Goal: Book appointment/travel/reservation

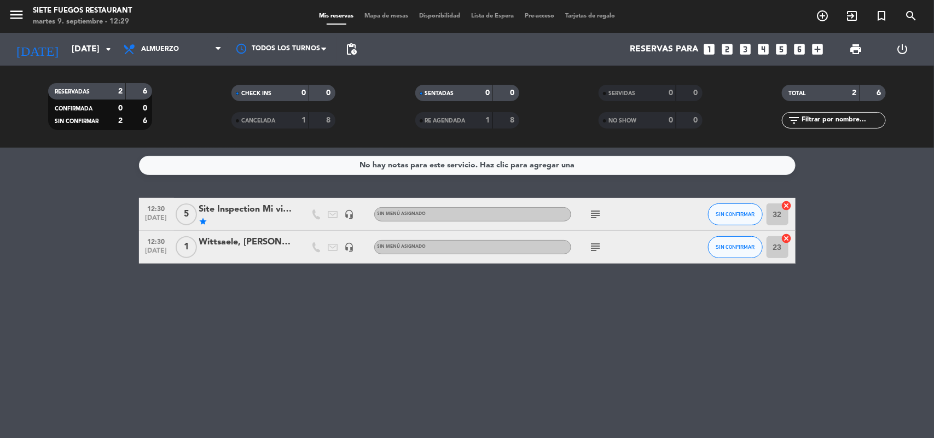
click at [595, 210] on icon "subject" at bounding box center [595, 214] width 13 height 13
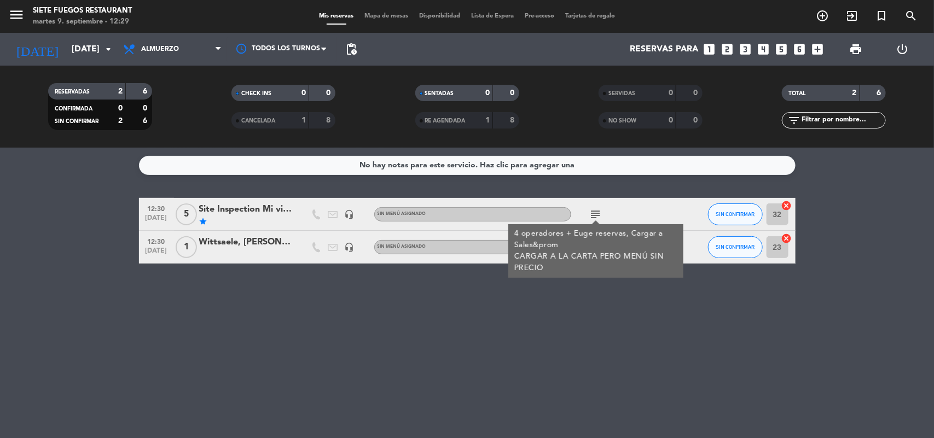
click at [595, 210] on icon "subject" at bounding box center [595, 214] width 13 height 13
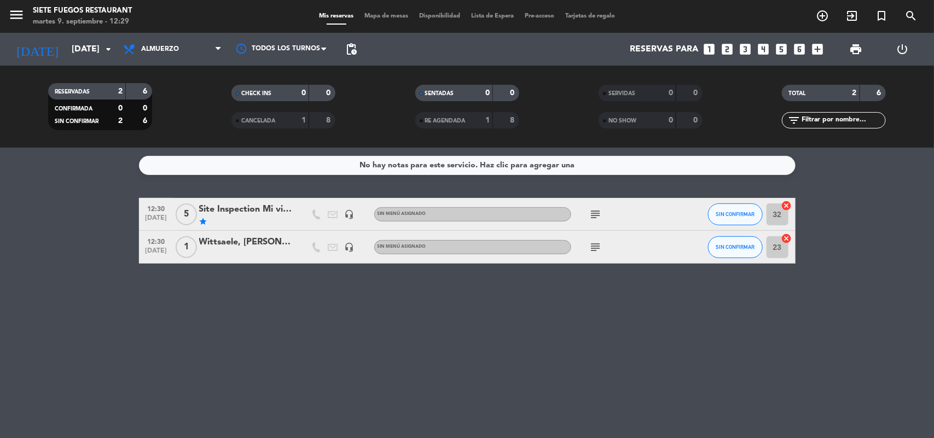
click at [595, 245] on icon "subject" at bounding box center [595, 247] width 13 height 13
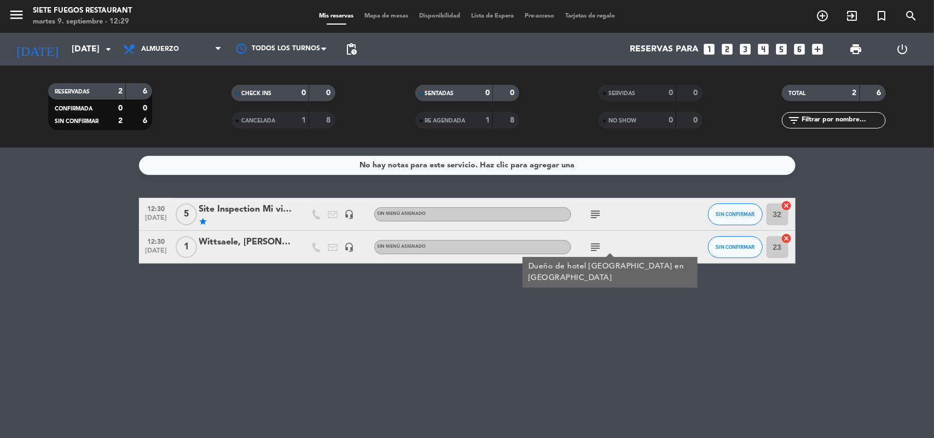
click at [595, 245] on icon "subject" at bounding box center [595, 247] width 13 height 13
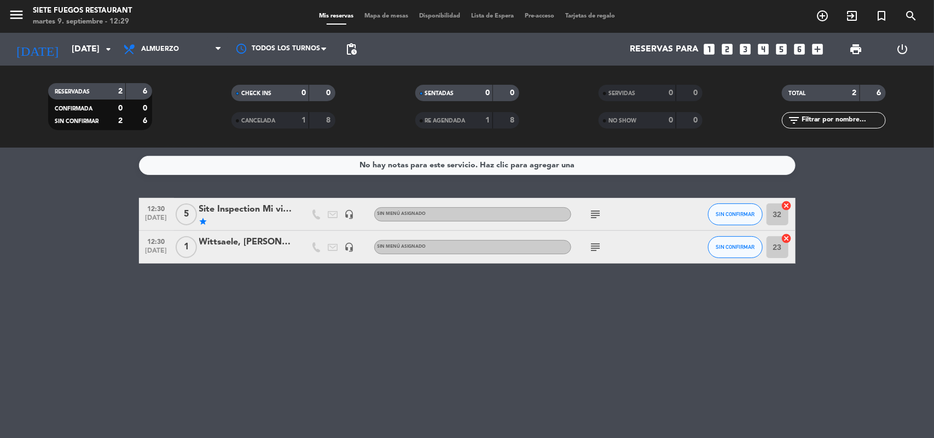
click at [625, 220] on div "subject" at bounding box center [620, 214] width 98 height 32
drag, startPoint x: 597, startPoint y: 214, endPoint x: 602, endPoint y: 199, distance: 16.6
click at [602, 199] on div "subject" at bounding box center [620, 214] width 98 height 32
click at [622, 216] on div "subject" at bounding box center [620, 214] width 98 height 32
drag, startPoint x: 586, startPoint y: 207, endPoint x: 602, endPoint y: 216, distance: 18.4
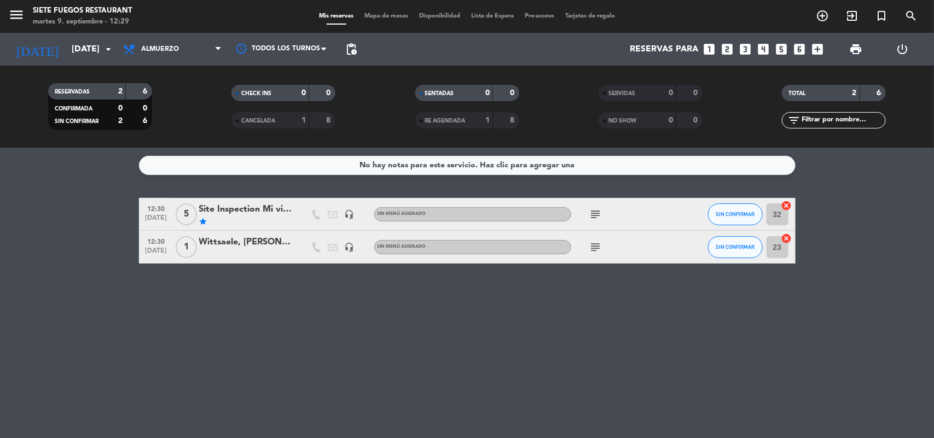
click at [602, 216] on span "subject" at bounding box center [596, 214] width 16 height 13
click at [615, 218] on div "subject" at bounding box center [620, 214] width 98 height 32
click at [88, 44] on input "[DATE]" at bounding box center [123, 49] width 115 height 21
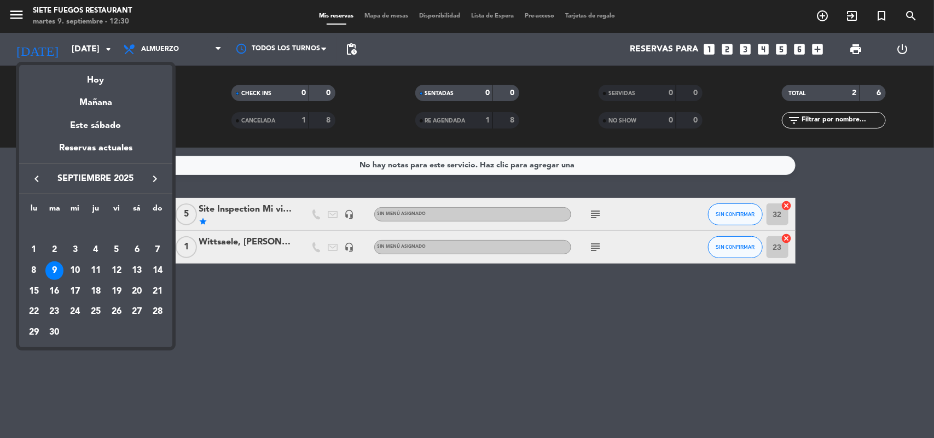
click at [152, 179] on icon "keyboard_arrow_right" at bounding box center [154, 178] width 13 height 13
click at [99, 247] on div "2" at bounding box center [95, 250] width 19 height 19
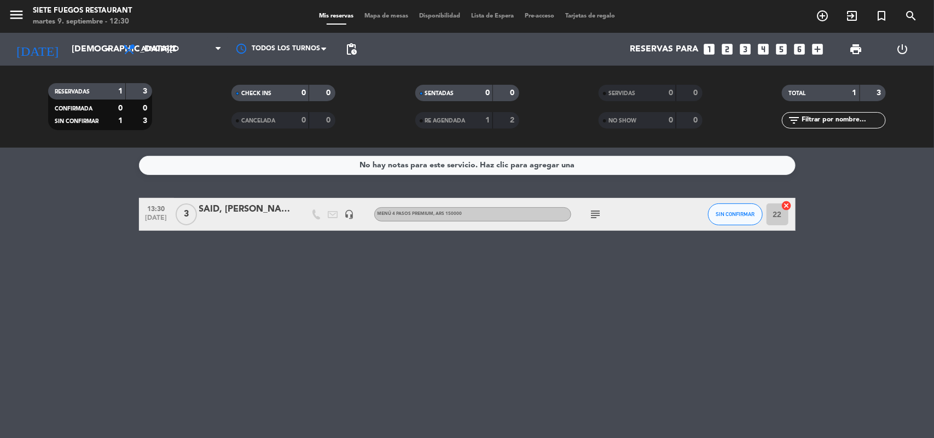
click at [187, 36] on div "Todos los servicios Almuerzo Cena Almuerzo Todos los servicios Almuerzo Cena" at bounding box center [172, 49] width 109 height 33
click at [187, 45] on span "Almuerzo" at bounding box center [172, 49] width 109 height 24
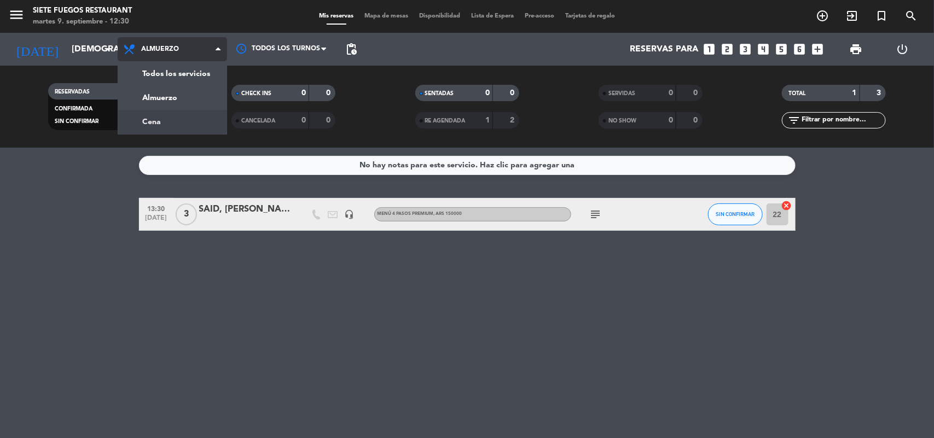
click at [195, 118] on div "menu Siete Fuegos Restaurant [DATE] 9. septiembre - 12:30 Mis reservas Mapa de …" at bounding box center [467, 74] width 934 height 148
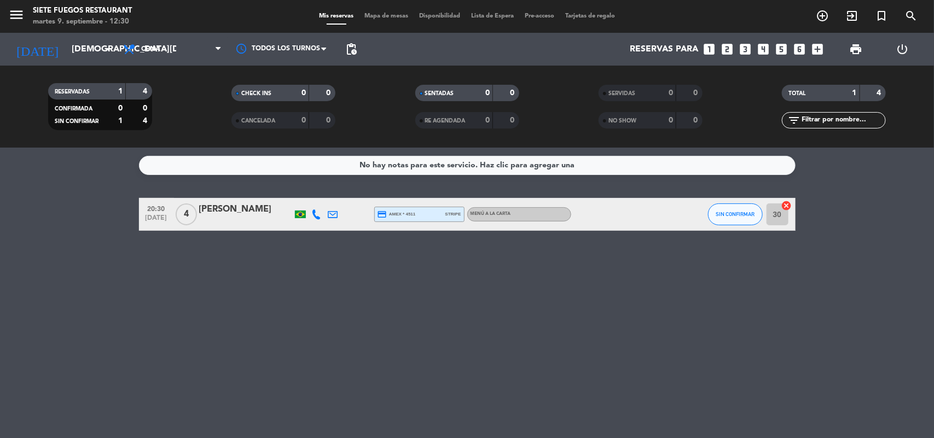
click at [186, 28] on div "menu Siete Fuegos Restaurant [DATE] 9. septiembre - 12:30" at bounding box center [117, 17] width 234 height 26
click at [187, 42] on span "Cena" at bounding box center [172, 49] width 109 height 24
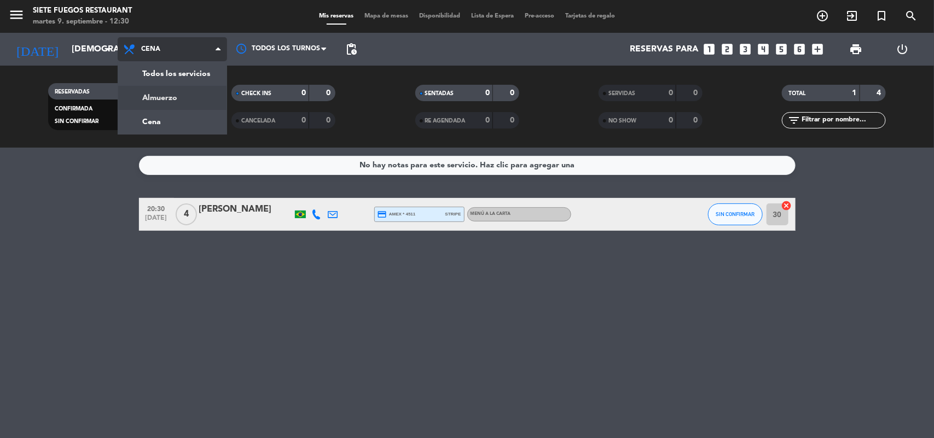
click at [201, 99] on div "menu Siete Fuegos Restaurant [DATE] 9. septiembre - 12:30 Mis reservas Mapa de …" at bounding box center [467, 74] width 934 height 148
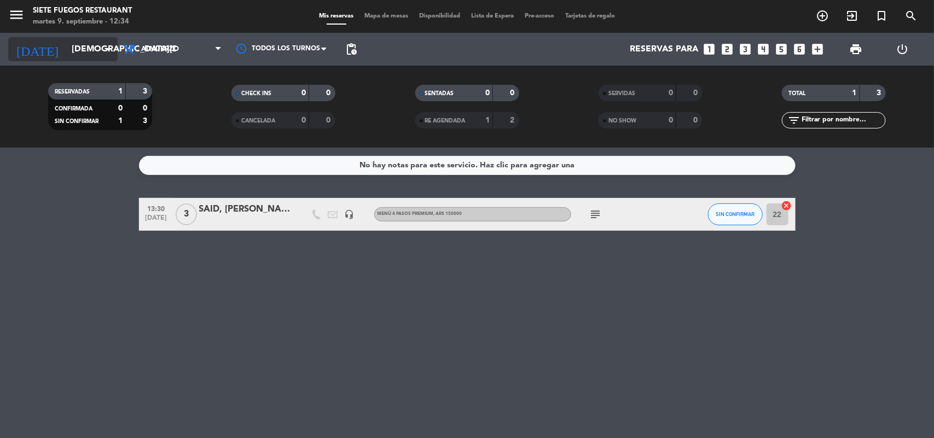
click at [88, 44] on input "[DEMOGRAPHIC_DATA][DATE]" at bounding box center [123, 49] width 115 height 21
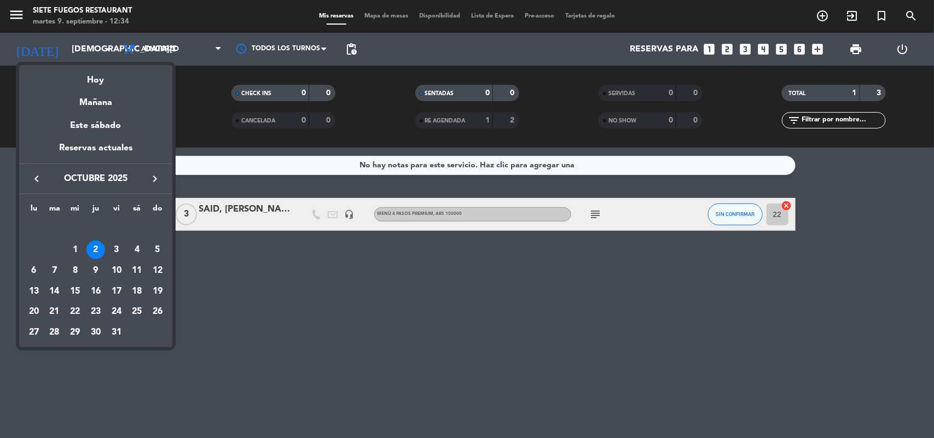
click at [30, 187] on div "keyboard_arrow_left octubre 2025 keyboard_arrow_right" at bounding box center [95, 179] width 153 height 31
click at [33, 183] on icon "keyboard_arrow_left" at bounding box center [36, 178] width 13 height 13
click at [53, 272] on div "9" at bounding box center [54, 270] width 19 height 19
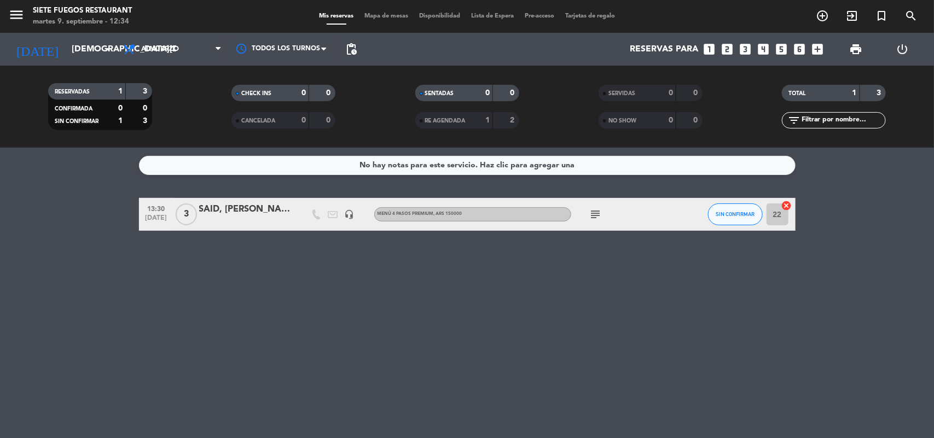
type input "[DATE]"
